Goal: Task Accomplishment & Management: Manage account settings

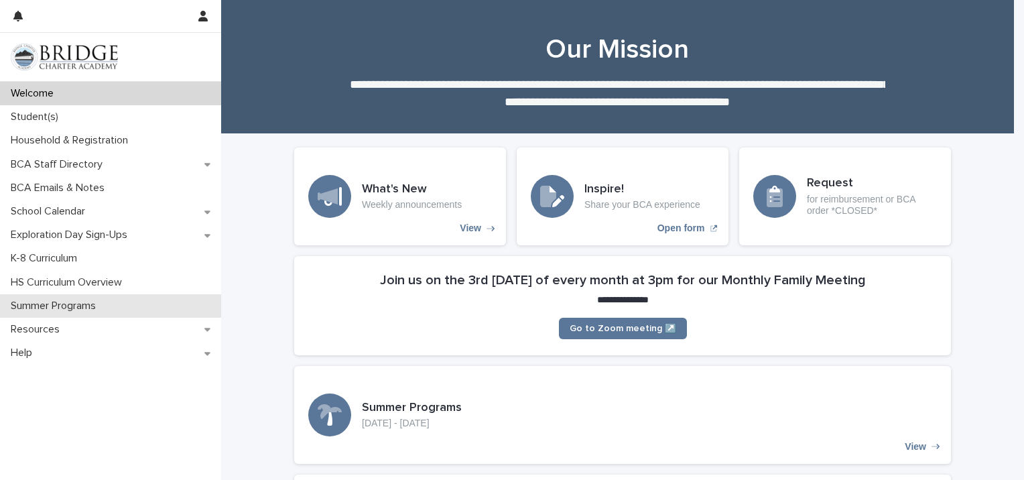
click at [102, 302] on p "Summer Programs" at bounding box center [55, 306] width 101 height 13
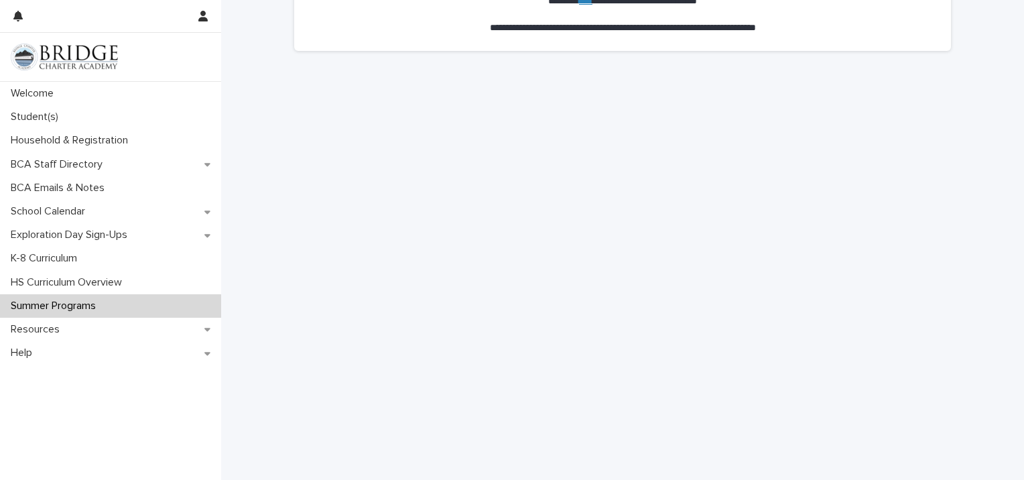
scroll to position [201, 0]
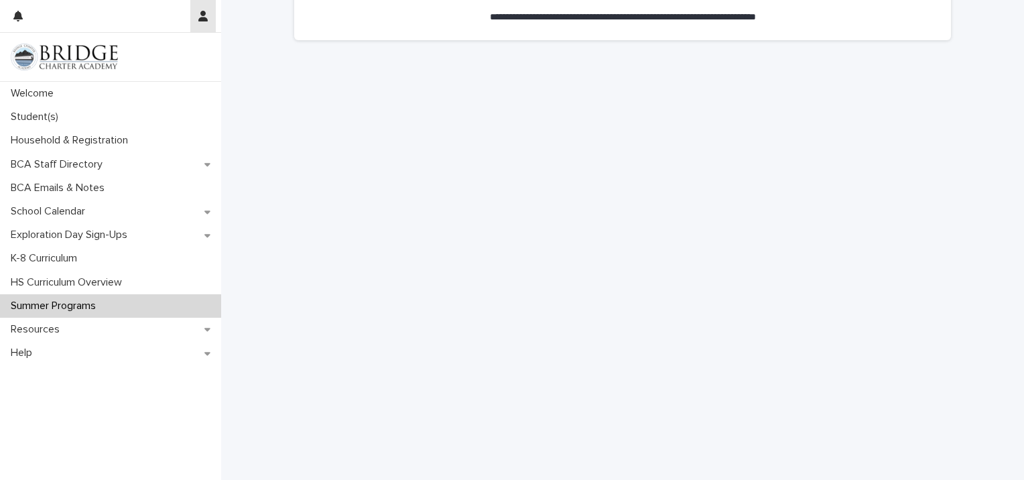
click at [200, 13] on icon "button" at bounding box center [202, 16] width 9 height 11
click at [148, 68] on p "Log Out" at bounding box center [164, 57] width 84 height 23
